Goal: Task Accomplishment & Management: Manage account settings

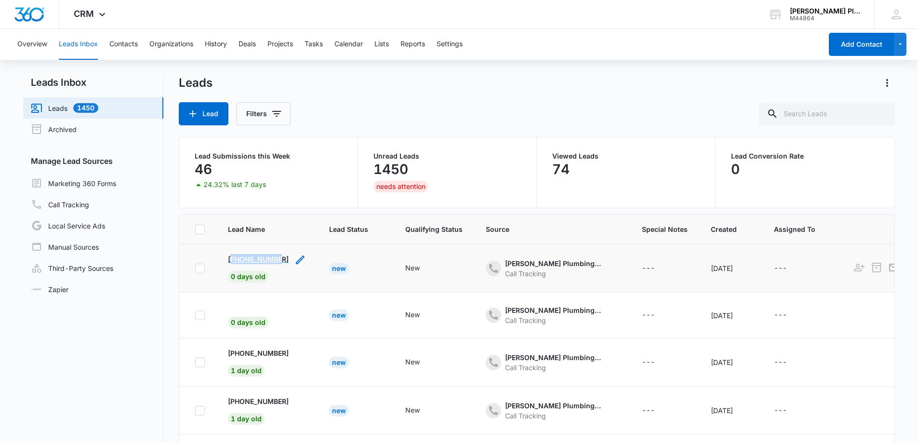
copy p "17276983033"
drag, startPoint x: 281, startPoint y: 258, endPoint x: 229, endPoint y: 258, distance: 51.6
click at [230, 258] on div "[PHONE_NUMBER] 0 days old" at bounding box center [267, 268] width 78 height 28
copy p "8509822601"
drag, startPoint x: 282, startPoint y: 353, endPoint x: 237, endPoint y: 354, distance: 44.8
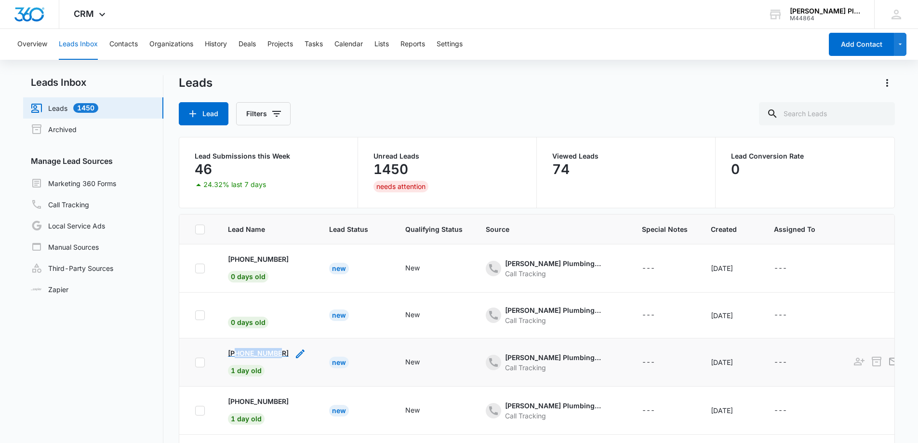
click at [237, 354] on div "[PHONE_NUMBER] 1 day old" at bounding box center [267, 362] width 78 height 28
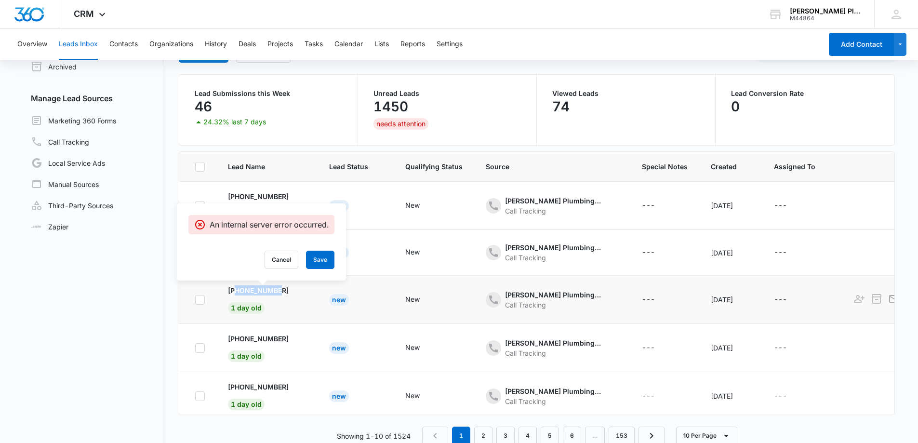
scroll to position [76, 0]
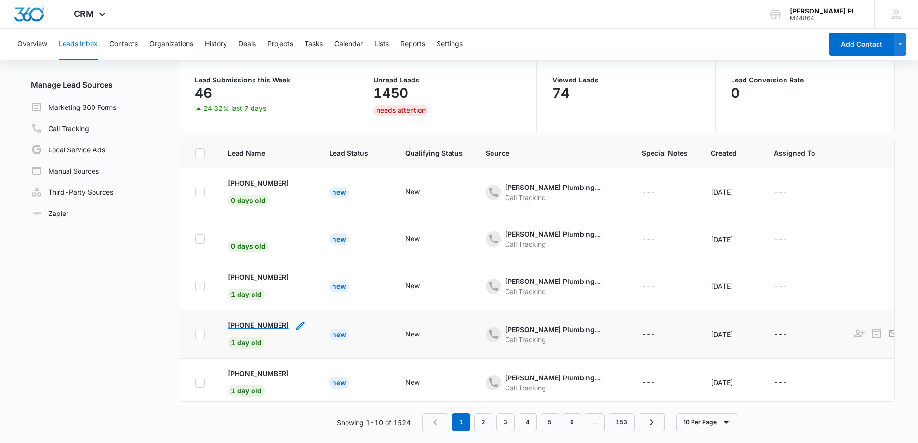
drag, startPoint x: 284, startPoint y: 322, endPoint x: 238, endPoint y: 326, distance: 45.9
click at [238, 326] on div "[PHONE_NUMBER] 1 day old" at bounding box center [267, 334] width 78 height 28
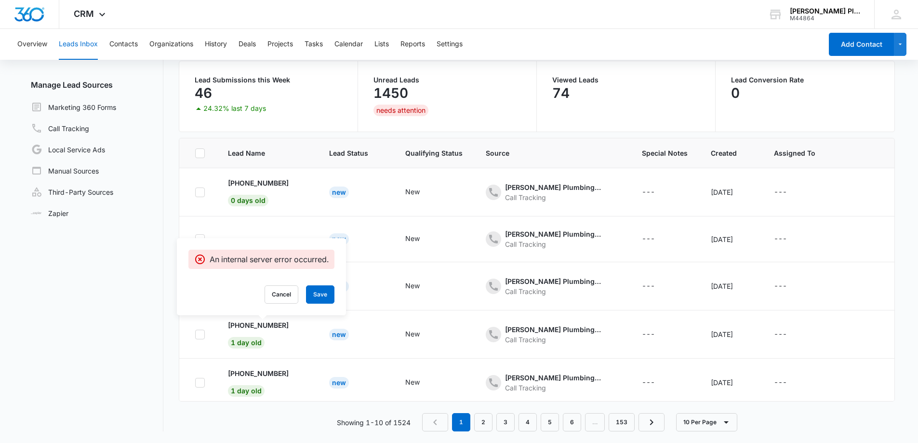
click at [114, 273] on nav "Leads Inbox Leads 1450 Archived Manage Lead Sources Marketing 360 Forms Call Tr…" at bounding box center [93, 215] width 140 height 432
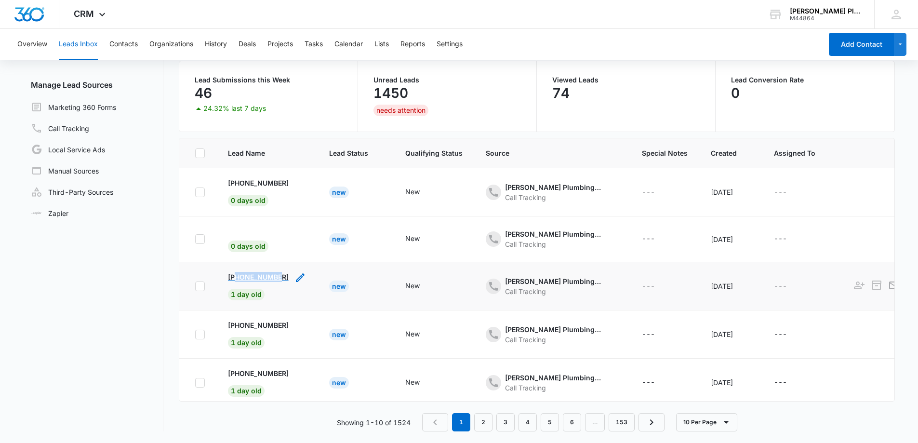
copy p "8509822601"
drag, startPoint x: 282, startPoint y: 278, endPoint x: 236, endPoint y: 281, distance: 46.8
click at [236, 281] on div "[PHONE_NUMBER] 1 day old" at bounding box center [267, 286] width 78 height 28
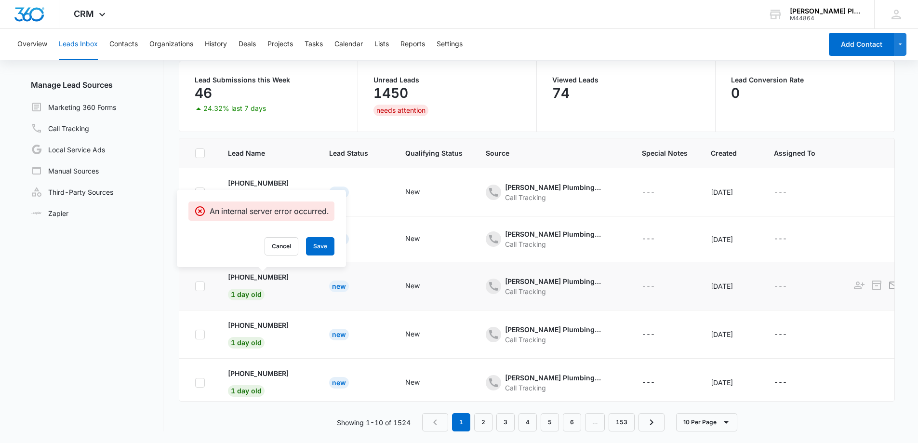
click at [199, 210] on icon at bounding box center [200, 211] width 10 height 10
drag, startPoint x: 299, startPoint y: 243, endPoint x: 284, endPoint y: 244, distance: 14.5
click at [298, 243] on button "Cancel" at bounding box center [282, 246] width 34 height 18
